Goal: Task Accomplishment & Management: Use online tool/utility

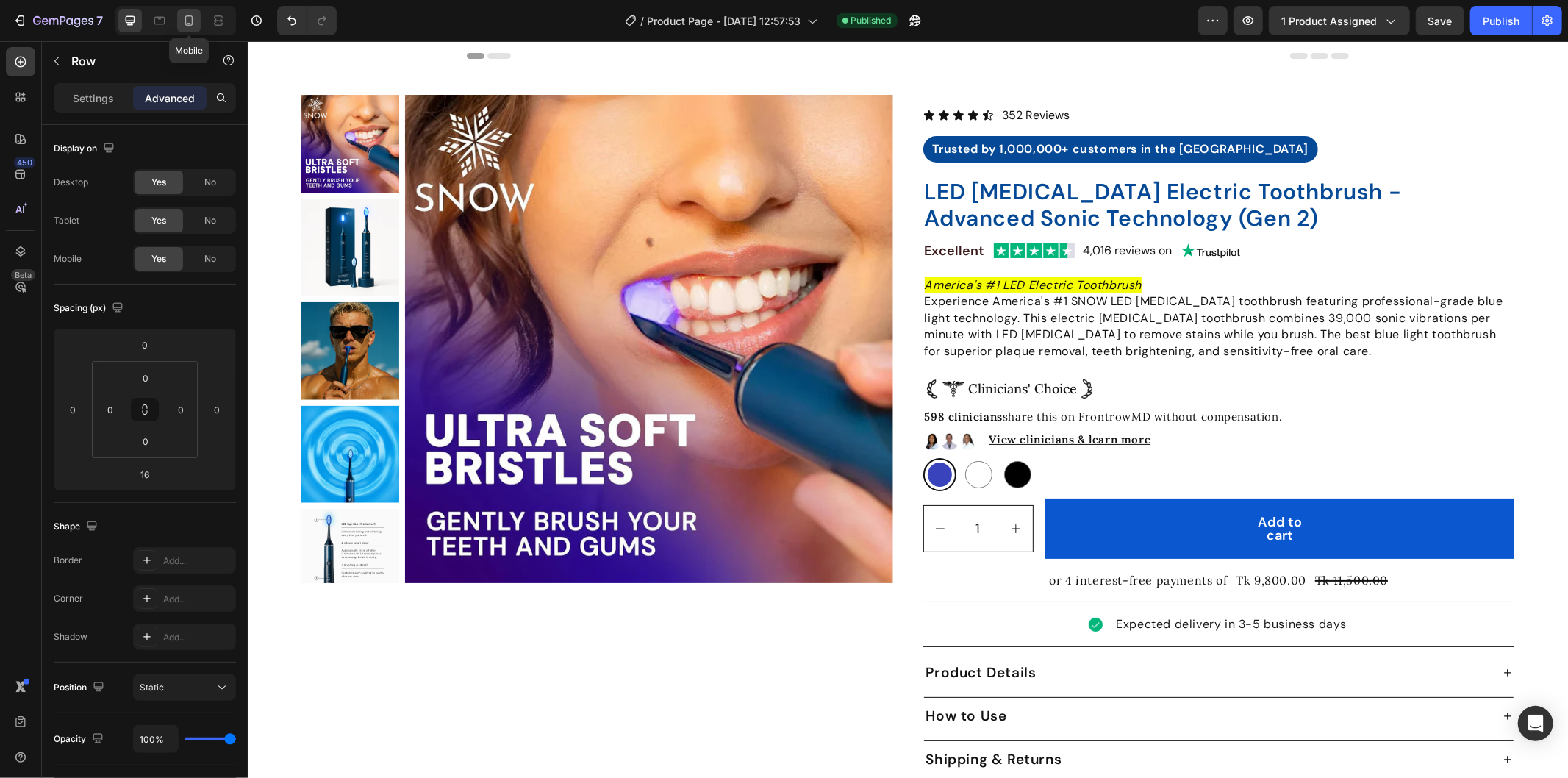
drag, startPoint x: 187, startPoint y: 26, endPoint x: 749, endPoint y: 99, distance: 566.7
click at [187, 26] on icon at bounding box center [189, 21] width 15 height 15
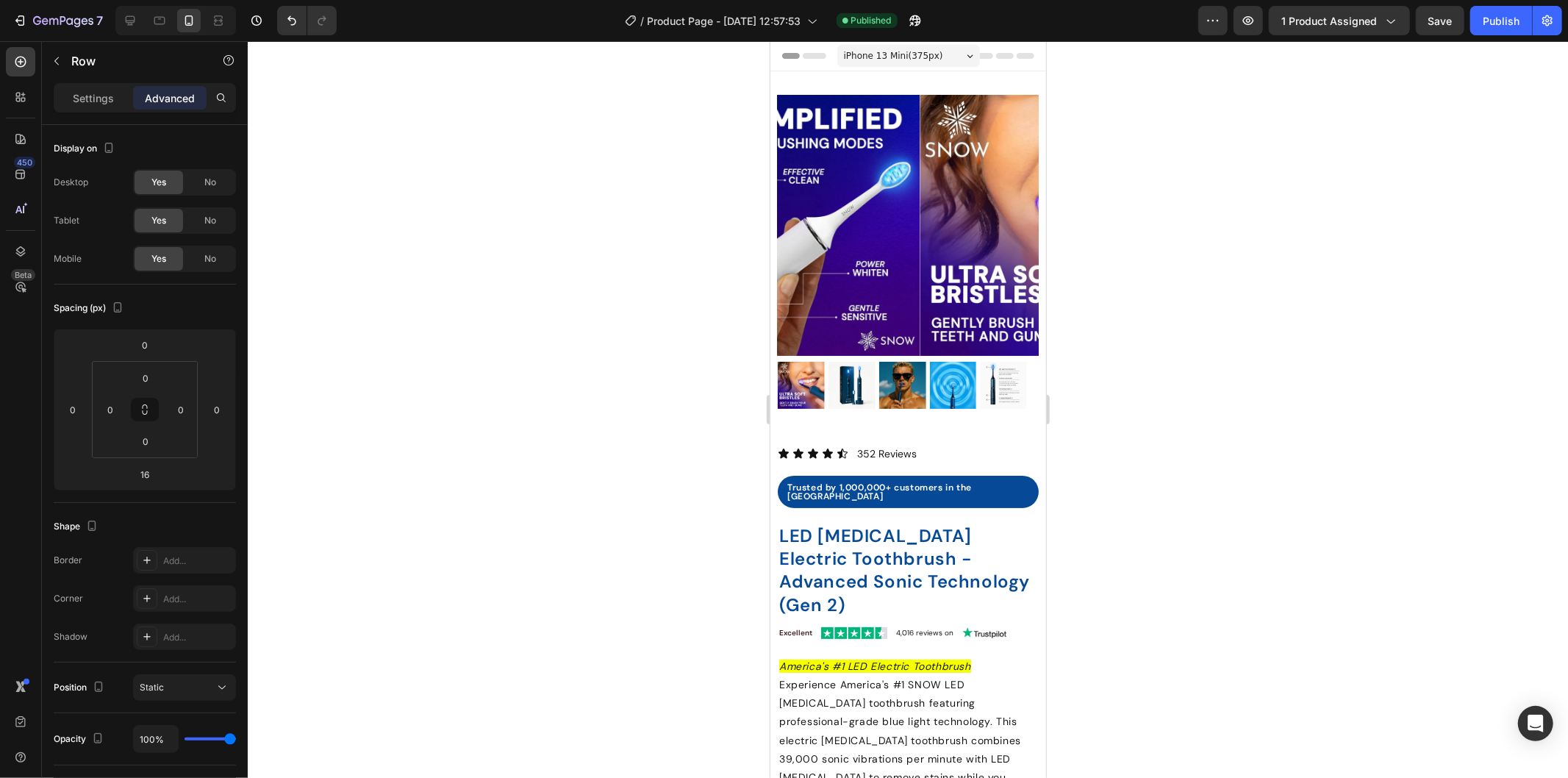
scroll to position [615, 0]
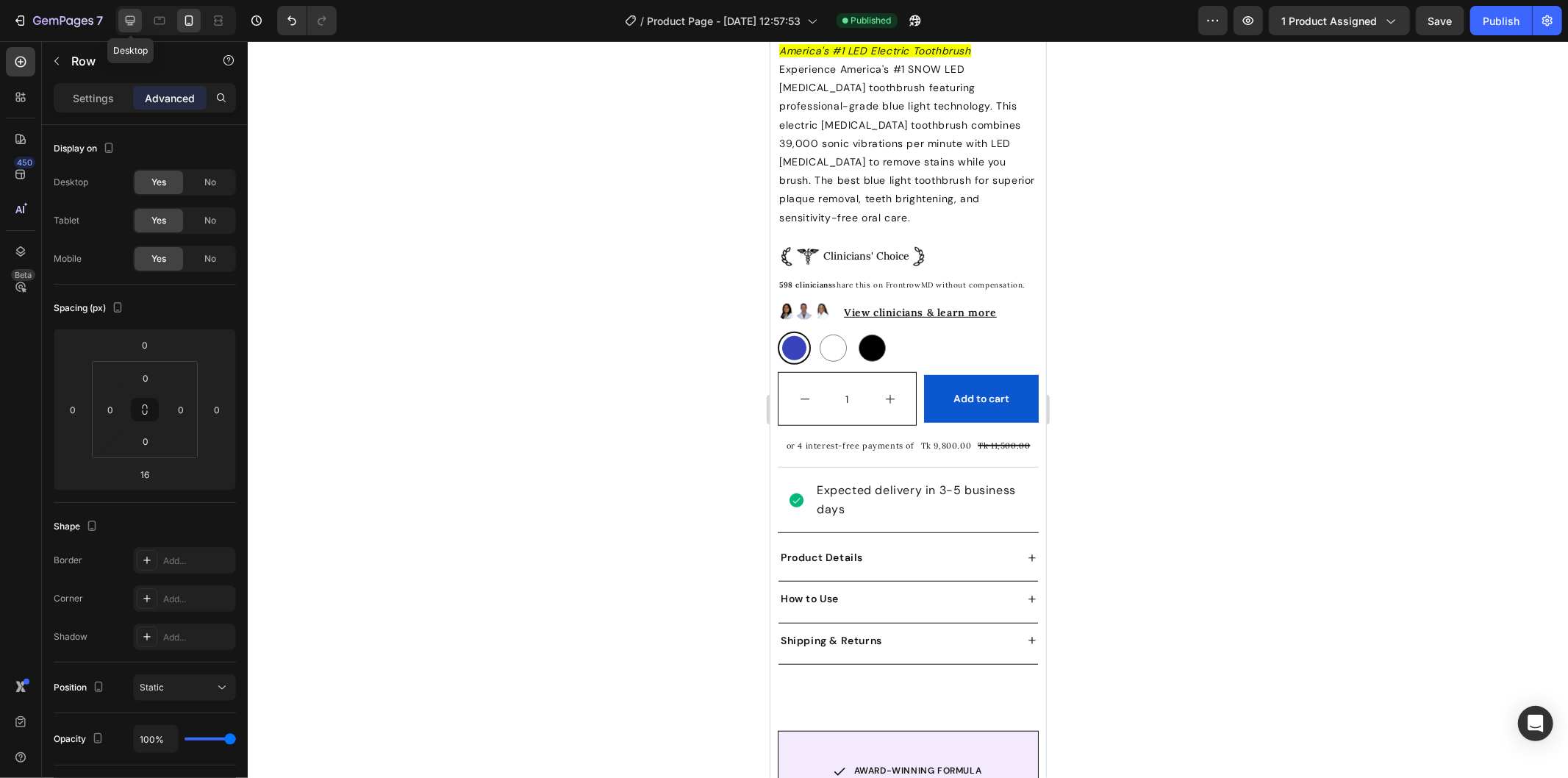
click at [134, 19] on icon at bounding box center [130, 21] width 15 height 15
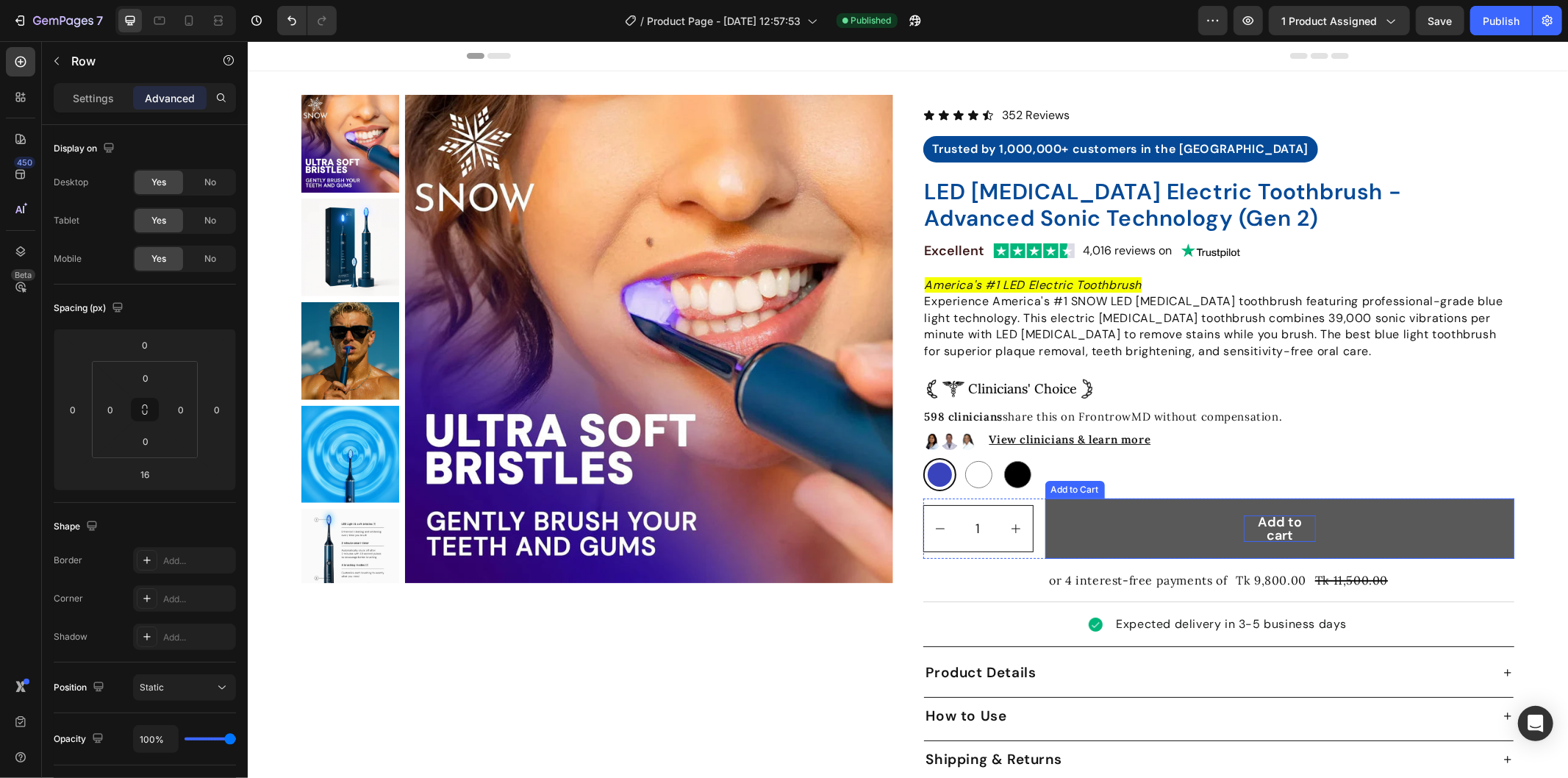
click at [1304, 522] on div "Add to cart" at bounding box center [1279, 528] width 73 height 26
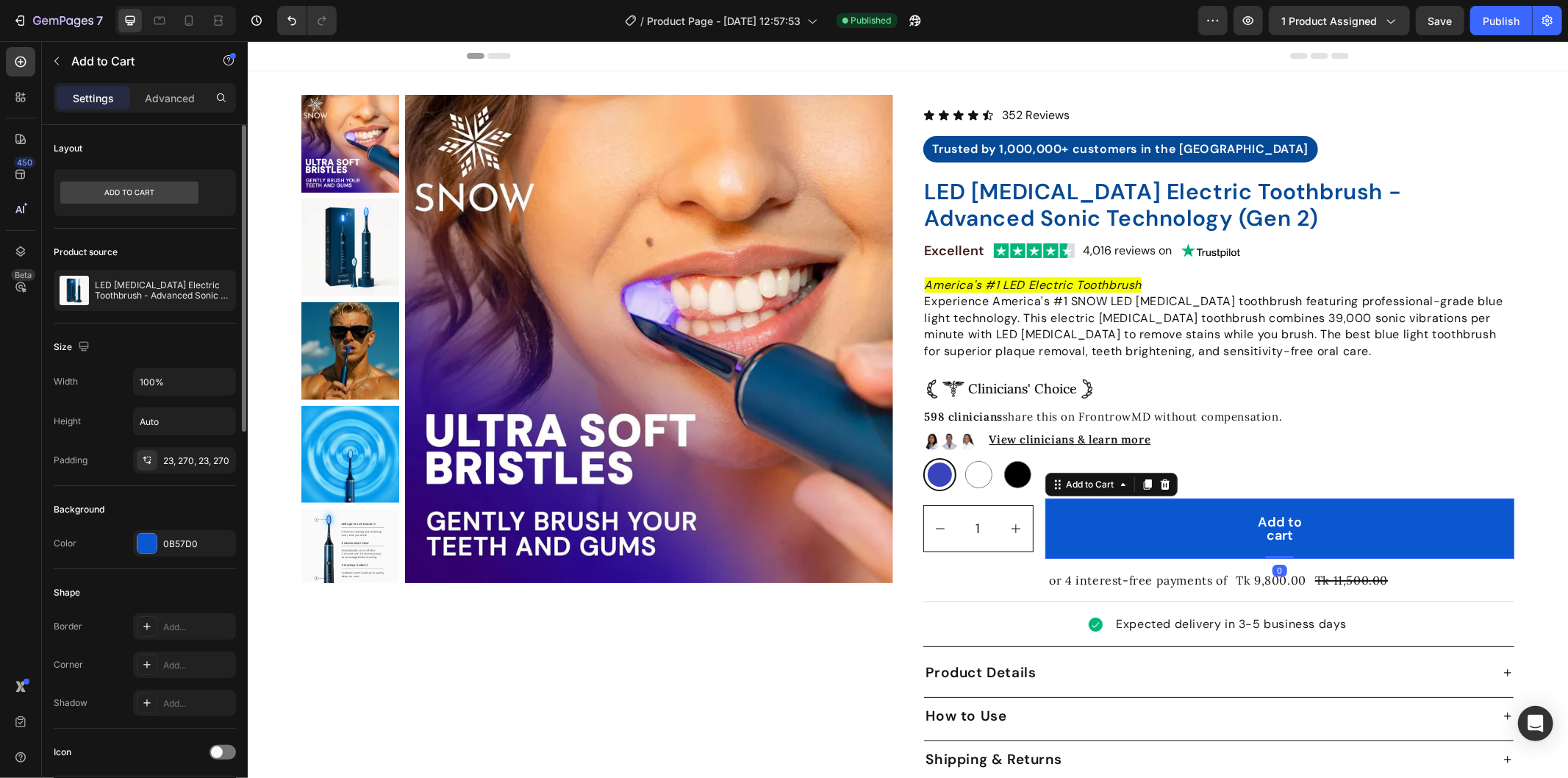
scroll to position [326, 0]
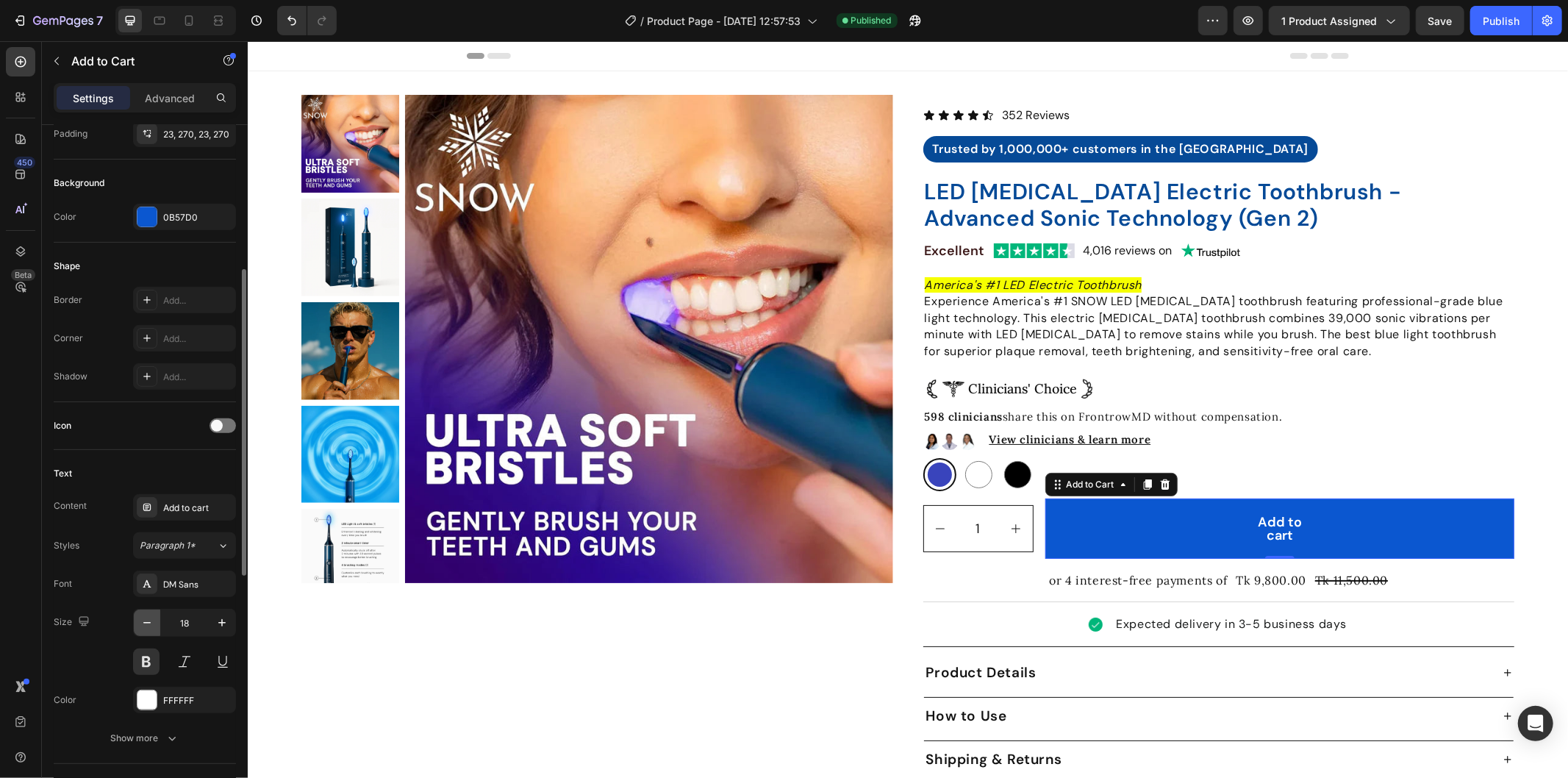
click at [146, 621] on icon "button" at bounding box center [147, 623] width 15 height 15
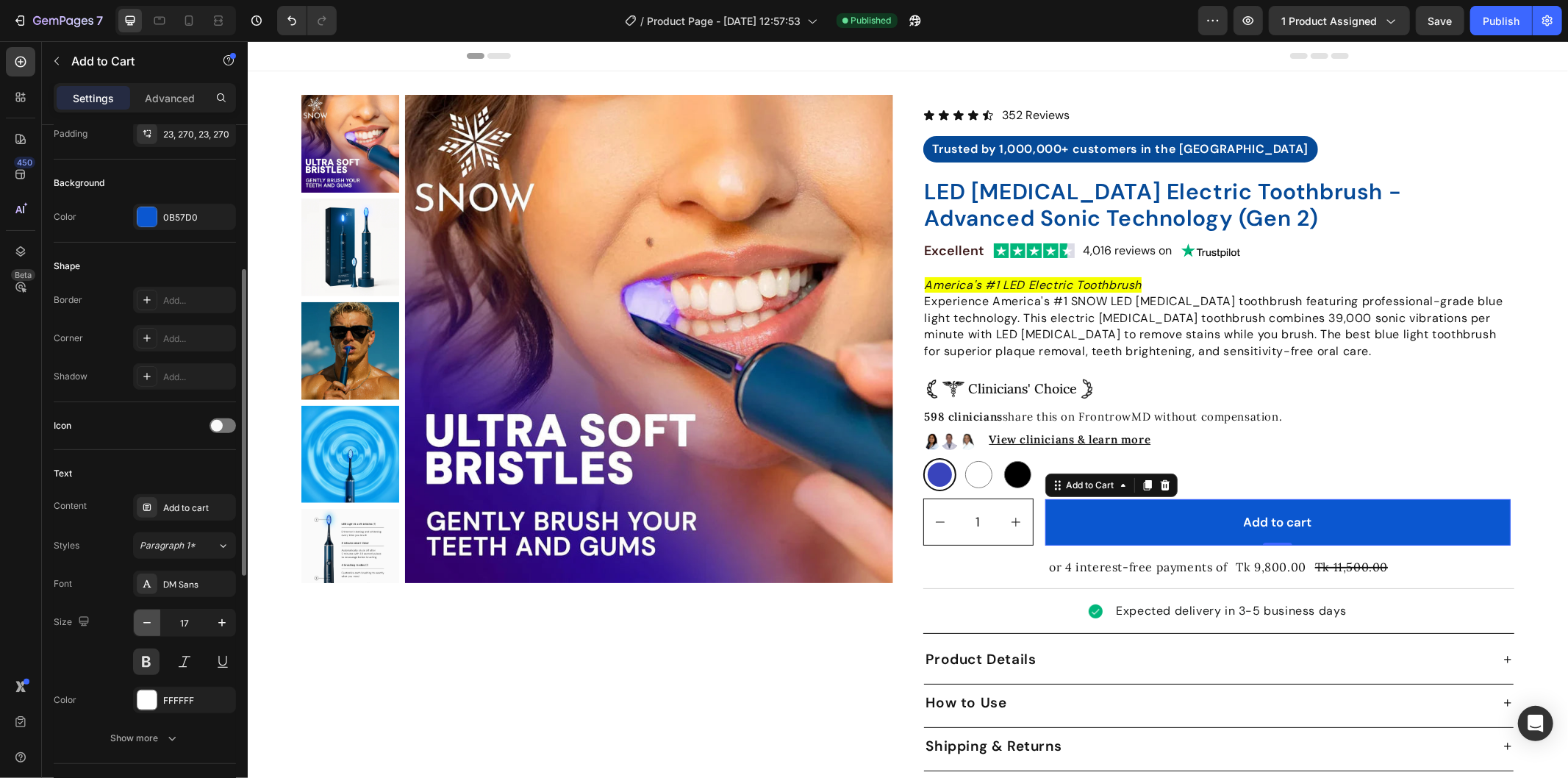
click at [146, 621] on icon "button" at bounding box center [147, 623] width 15 height 15
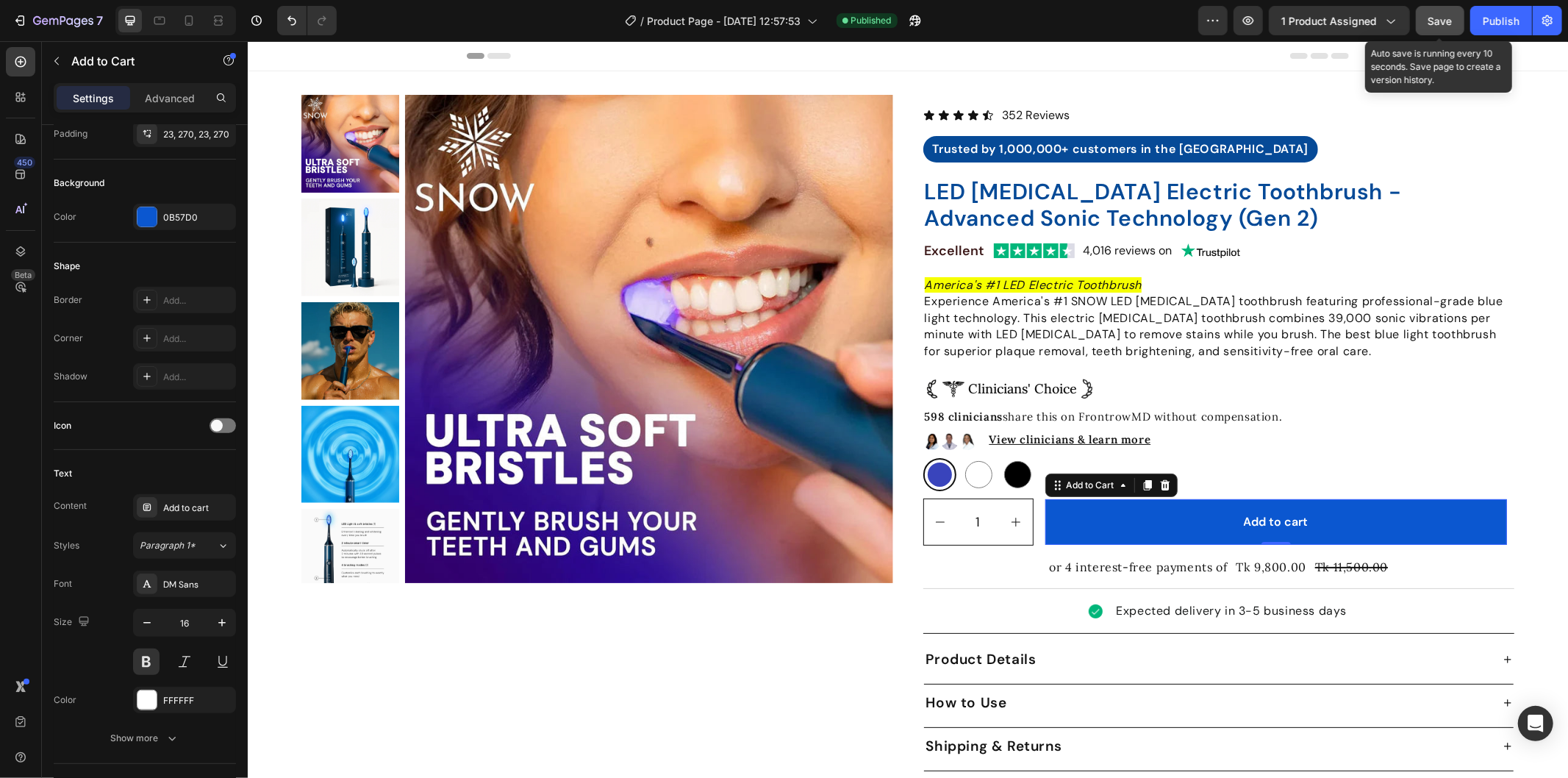
click at [1449, 21] on span "Save" at bounding box center [1440, 21] width 24 height 13
click at [1494, 16] on div "Publish" at bounding box center [1501, 21] width 37 height 15
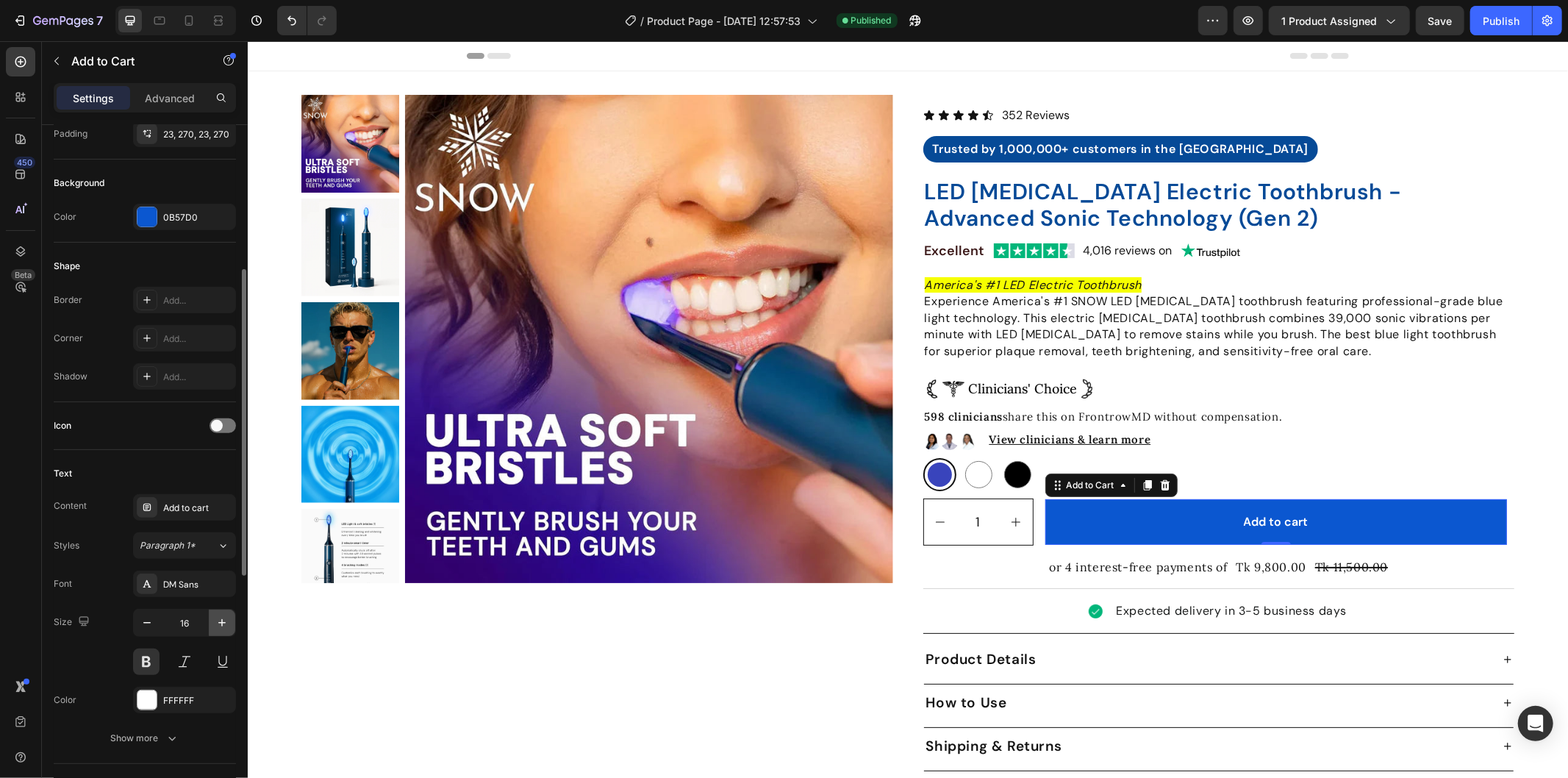
click at [218, 618] on icon "button" at bounding box center [222, 623] width 15 height 15
type input "17"
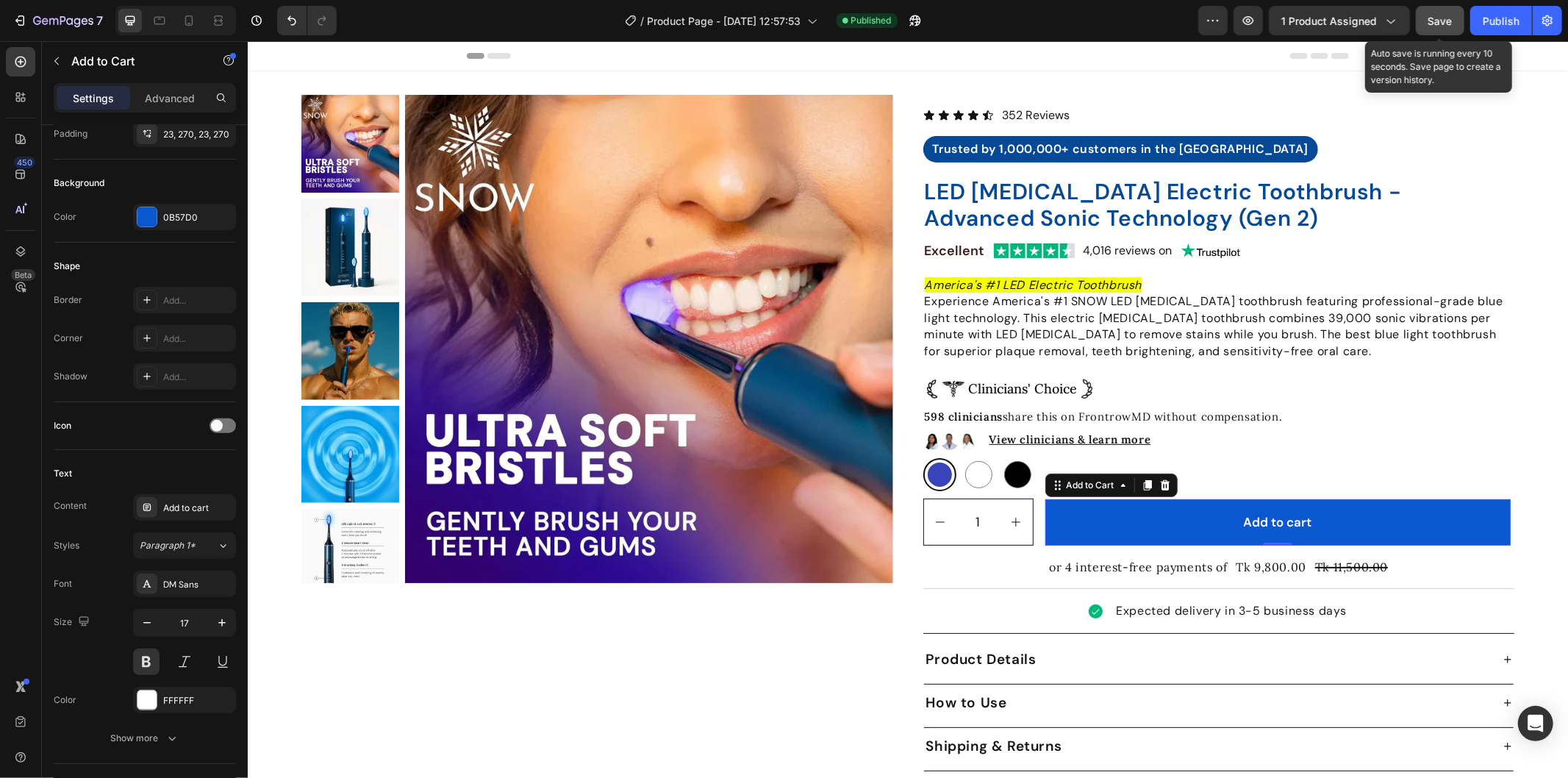
click at [1437, 30] on button "Save" at bounding box center [1440, 21] width 49 height 29
click at [1491, 26] on div "Publish" at bounding box center [1501, 21] width 37 height 15
